Goal: Task Accomplishment & Management: Manage account settings

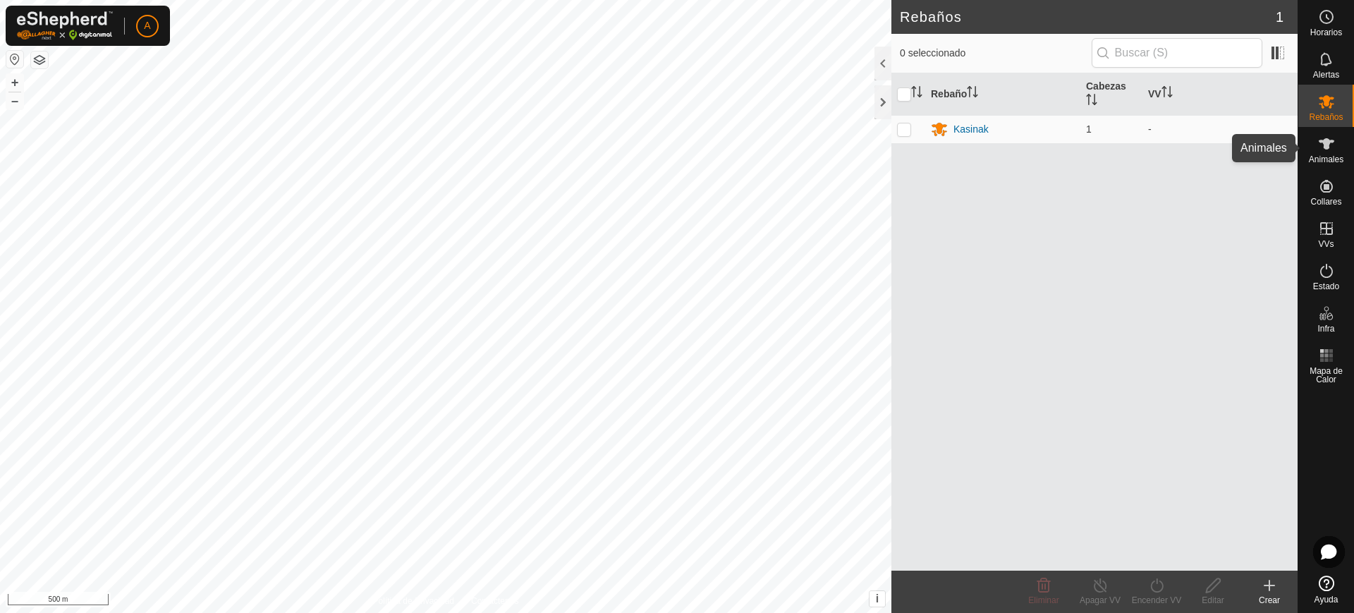
click at [1325, 161] on span "Animales" at bounding box center [1325, 159] width 35 height 8
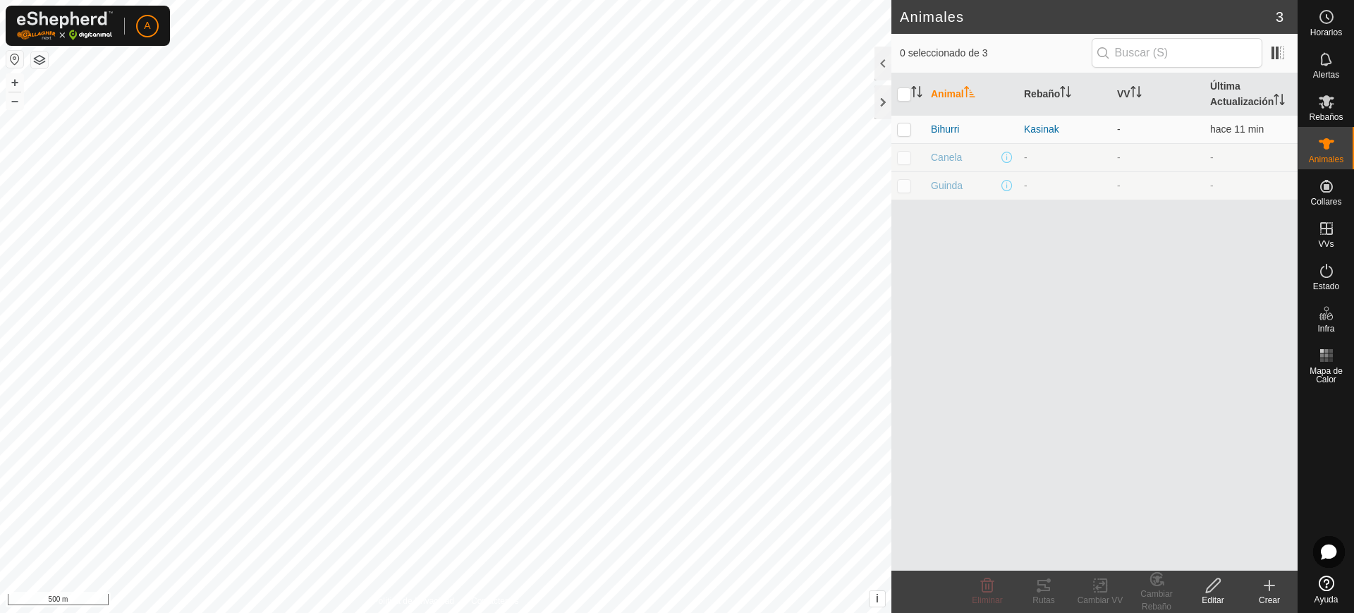
click at [904, 160] on p-checkbox at bounding box center [904, 157] width 14 height 11
click at [907, 157] on p-checkbox at bounding box center [904, 157] width 14 height 11
checkbox input "false"
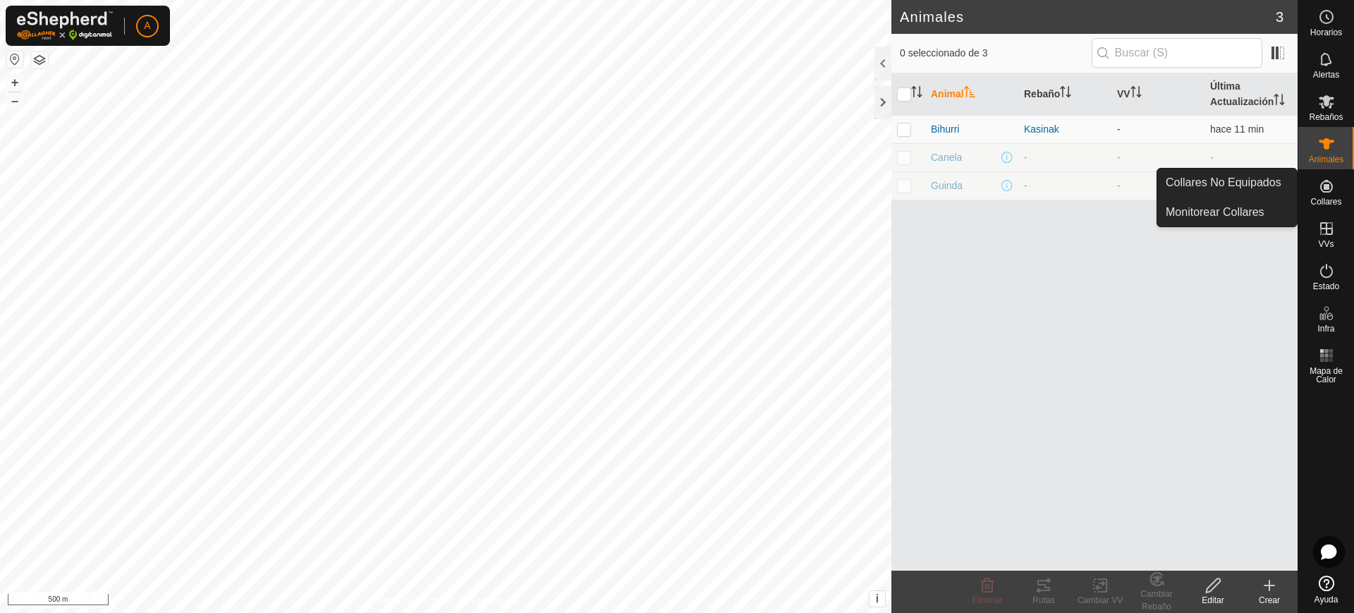
click at [1321, 191] on icon at bounding box center [1326, 186] width 17 height 17
click at [1266, 173] on link "Collares No Equipados" at bounding box center [1227, 182] width 140 height 28
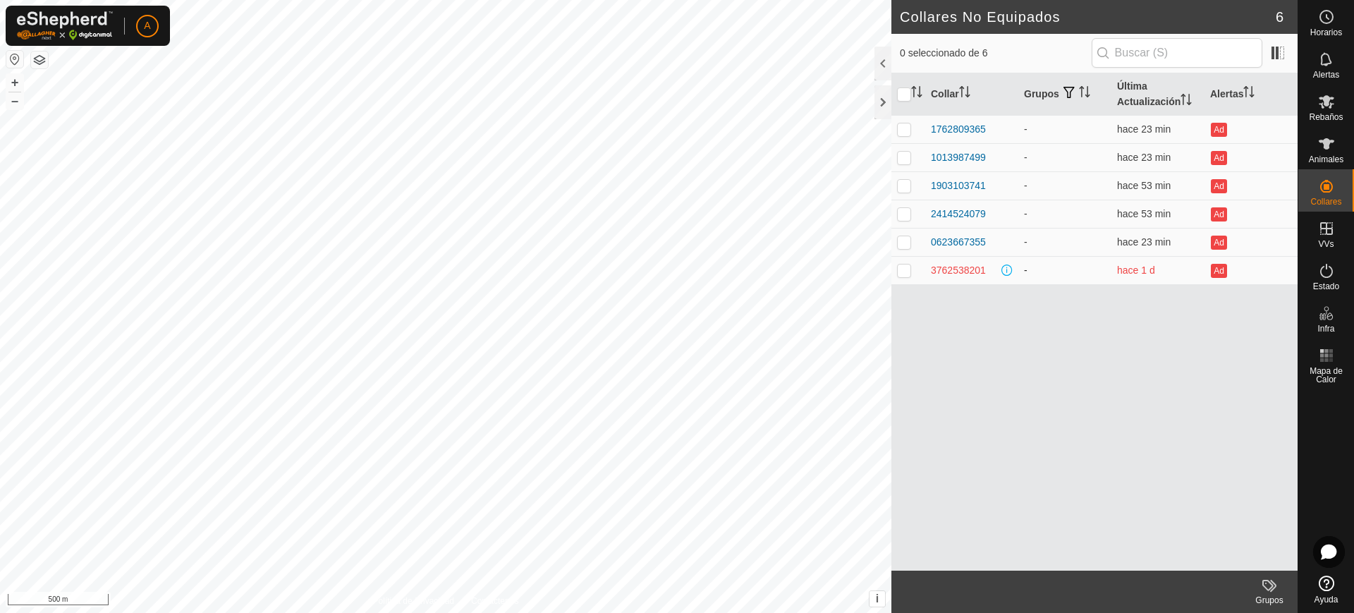
click at [907, 274] on p-checkbox at bounding box center [904, 269] width 14 height 11
checkbox input "true"
click at [1139, 266] on span "hace 1 d" at bounding box center [1136, 269] width 38 height 11
click at [962, 266] on div "3762538201" at bounding box center [958, 270] width 55 height 15
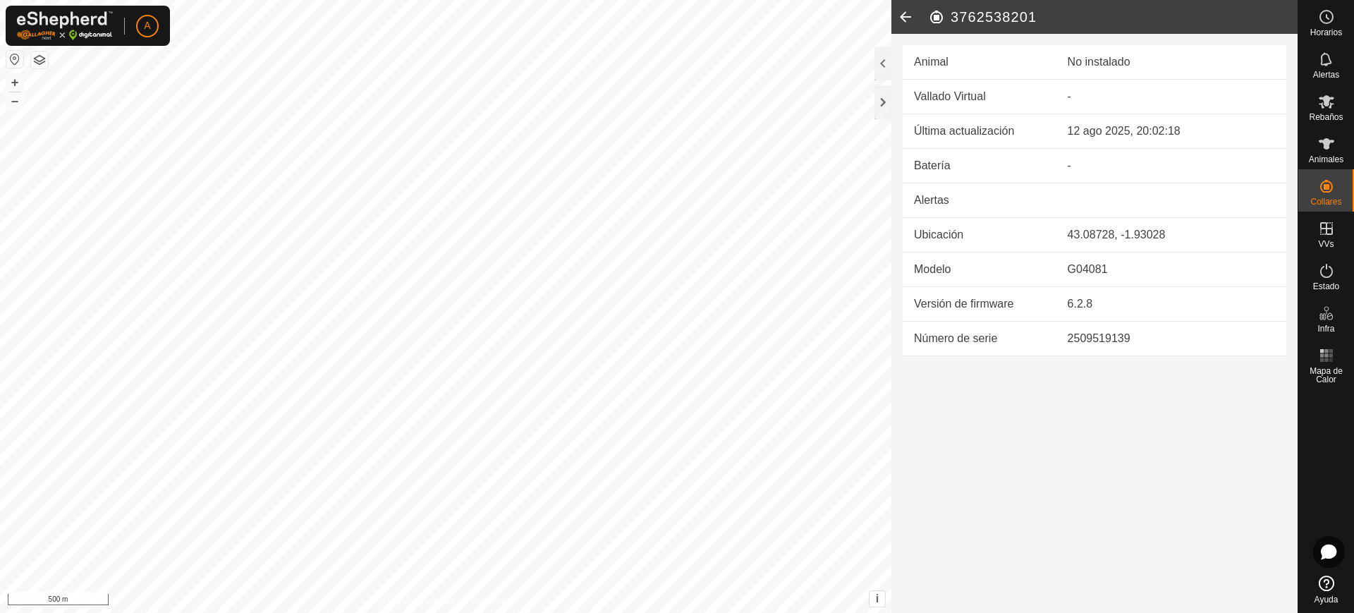
click at [895, 18] on icon at bounding box center [905, 17] width 28 height 34
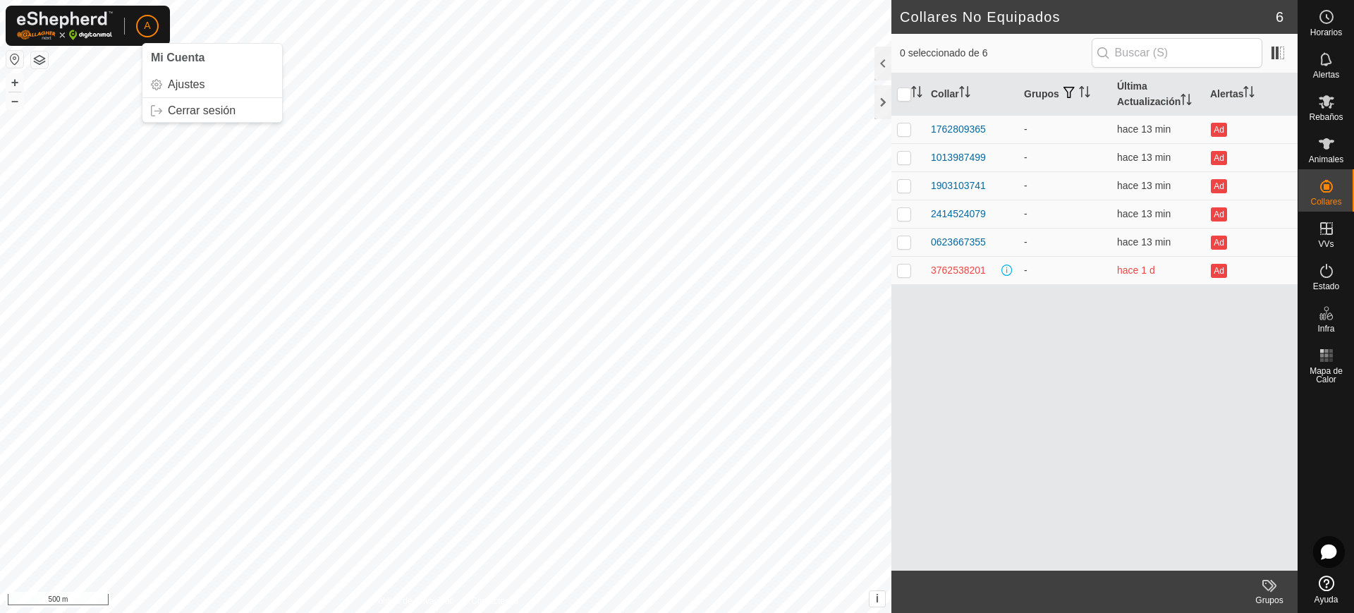
click at [147, 25] on span "A" at bounding box center [147, 25] width 6 height 15
click at [160, 30] on div "A" at bounding box center [88, 26] width 164 height 40
click at [137, 24] on p-avatar "A" at bounding box center [147, 26] width 23 height 23
click at [194, 113] on link "Cerrar sesión" at bounding box center [212, 110] width 140 height 23
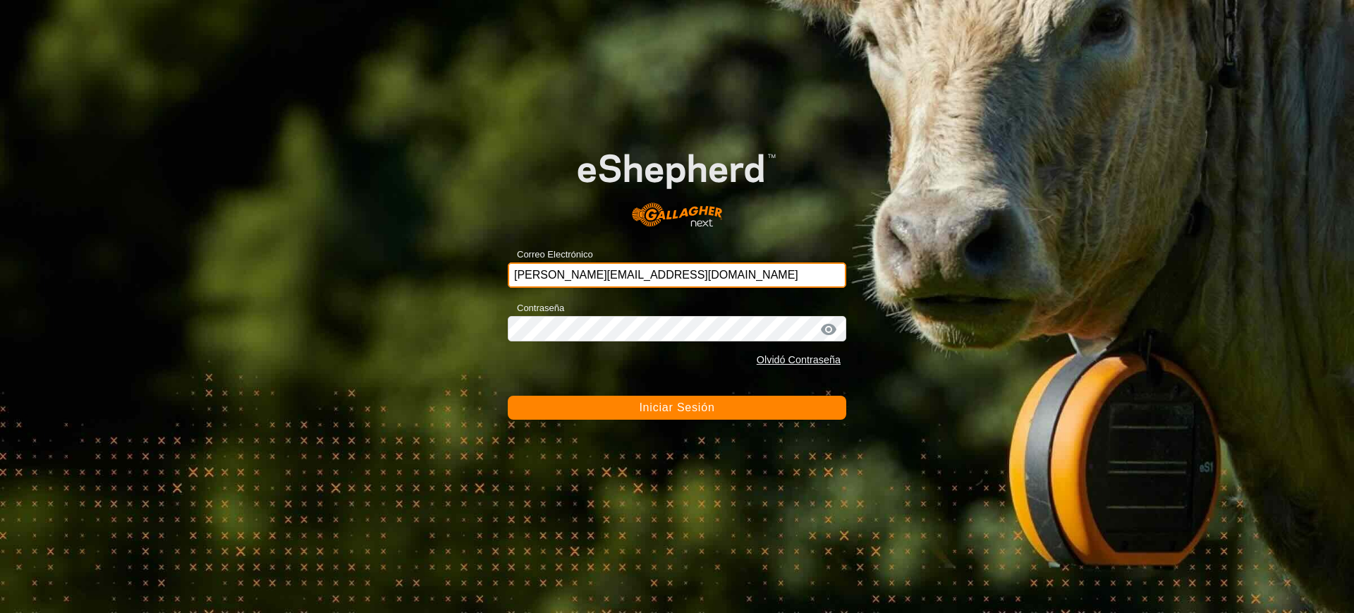
click at [578, 268] on input "ana-alduncin@correoganadero.es" at bounding box center [677, 274] width 338 height 25
type input "ccallejero@digitanimal.com"
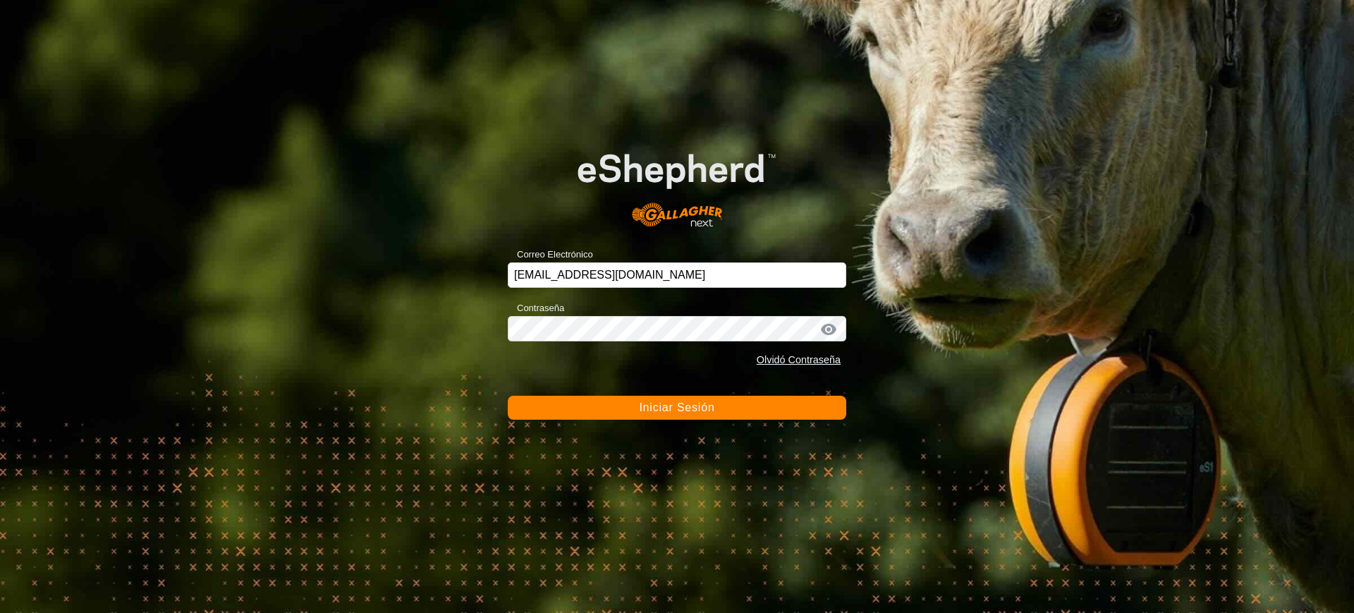
click at [701, 407] on span "Iniciar Sesión" at bounding box center [676, 407] width 75 height 12
